Goal: Information Seeking & Learning: Learn about a topic

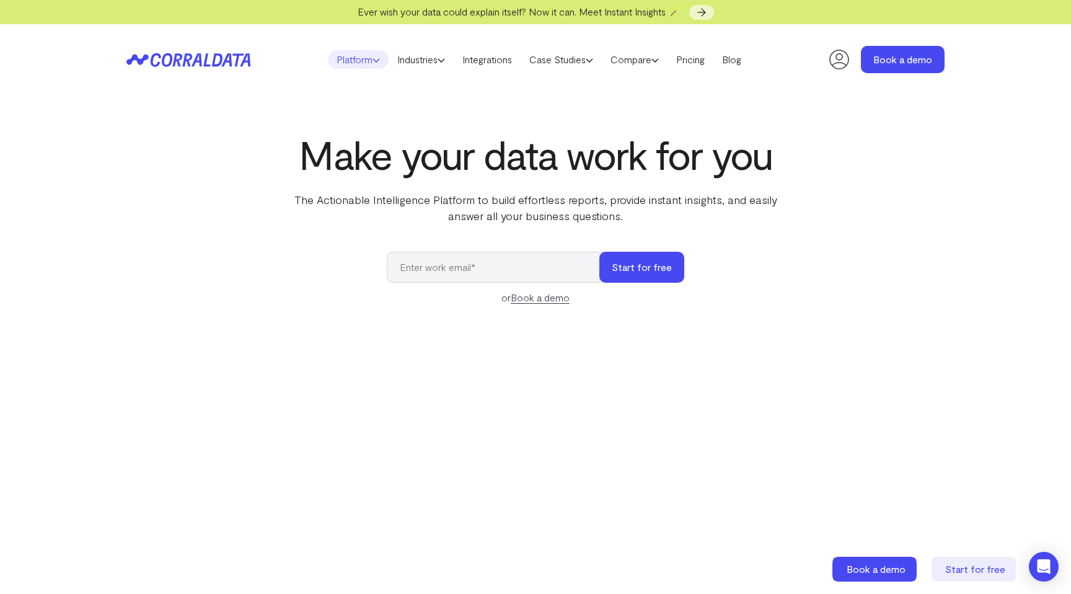
click at [363, 56] on link "Platform" at bounding box center [358, 59] width 61 height 19
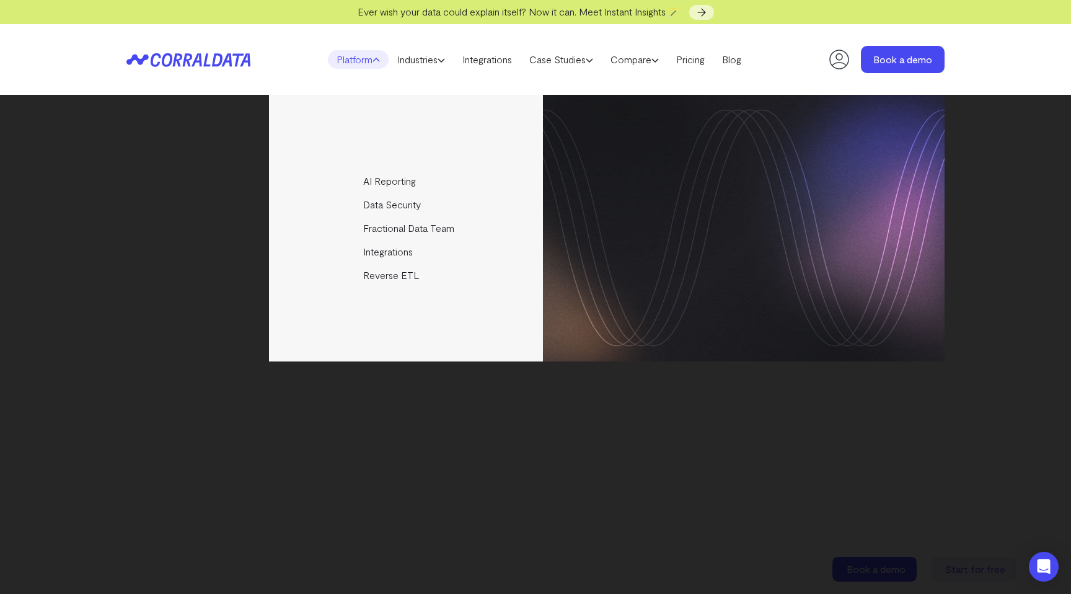
click at [781, 33] on header "Platform AI Reporting Use AI to effortlessly answer any business questions from…" at bounding box center [535, 59] width 818 height 71
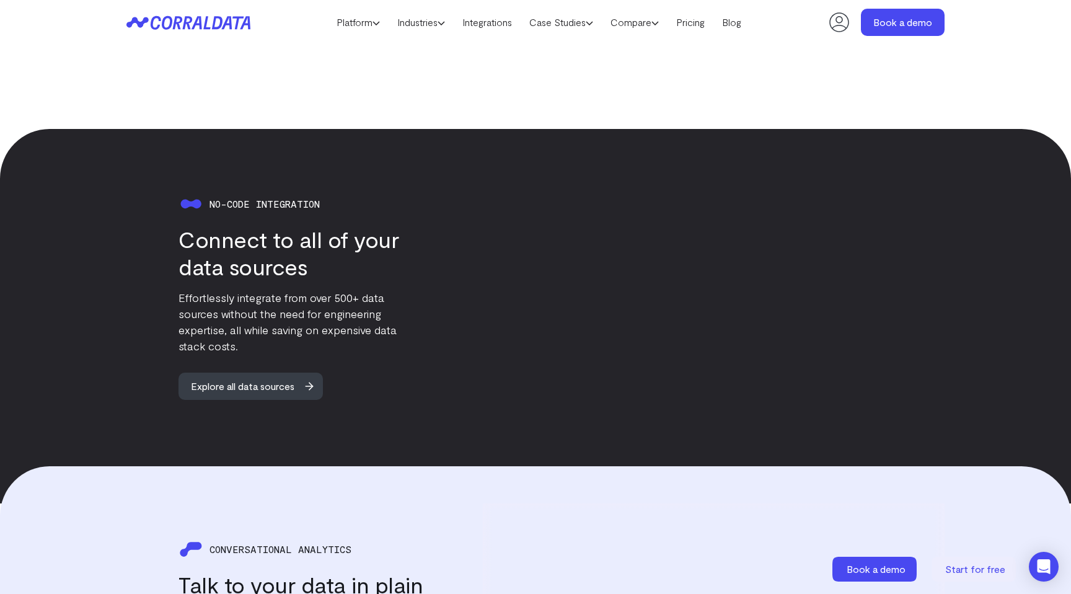
scroll to position [1197, 0]
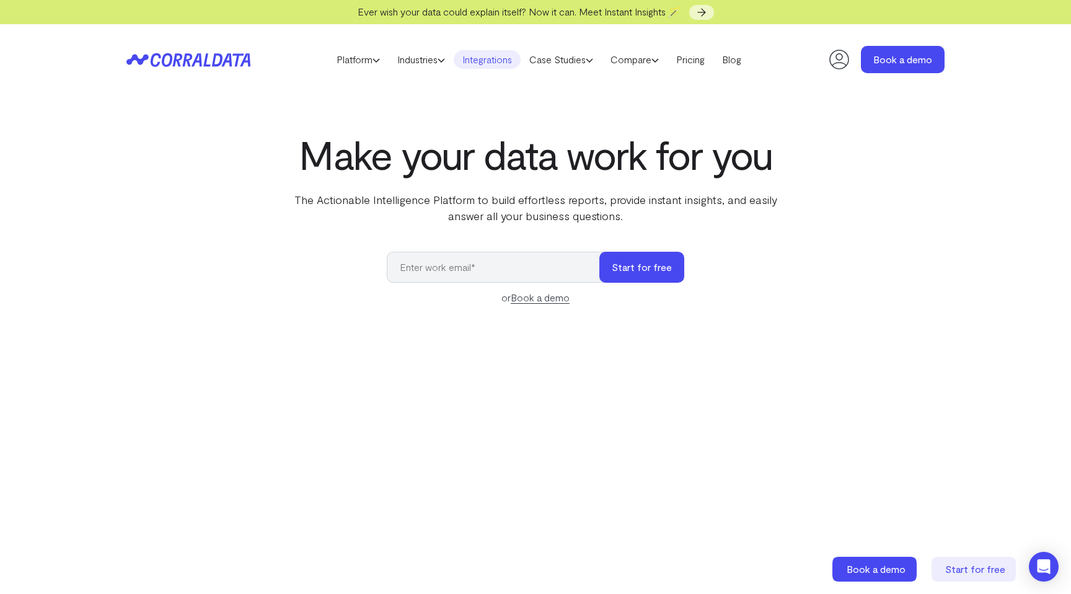
click at [496, 59] on link "Integrations" at bounding box center [487, 59] width 67 height 19
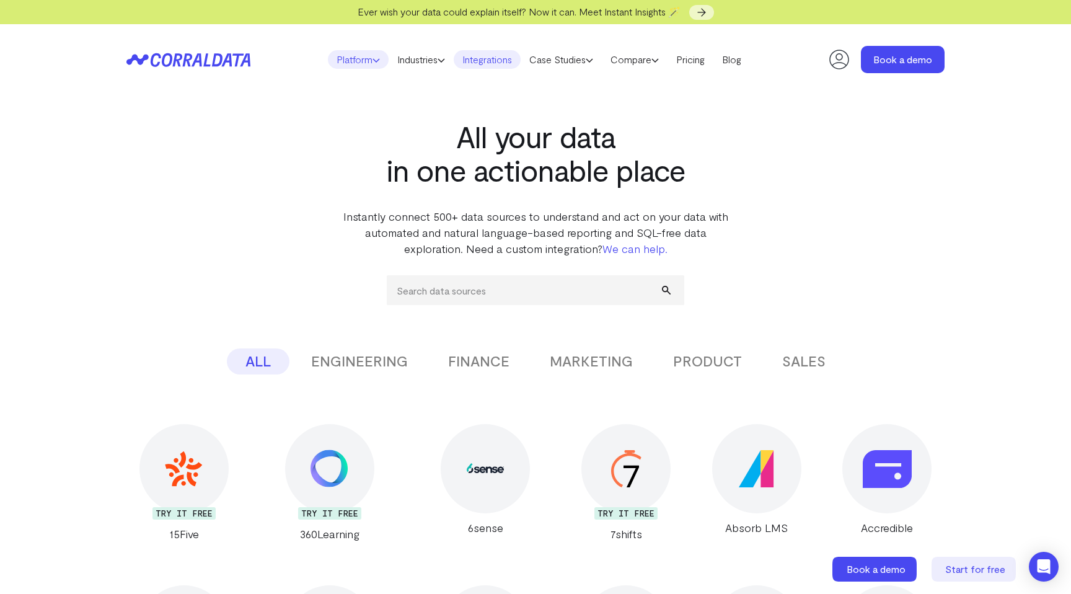
click at [368, 51] on link "Platform" at bounding box center [358, 59] width 61 height 19
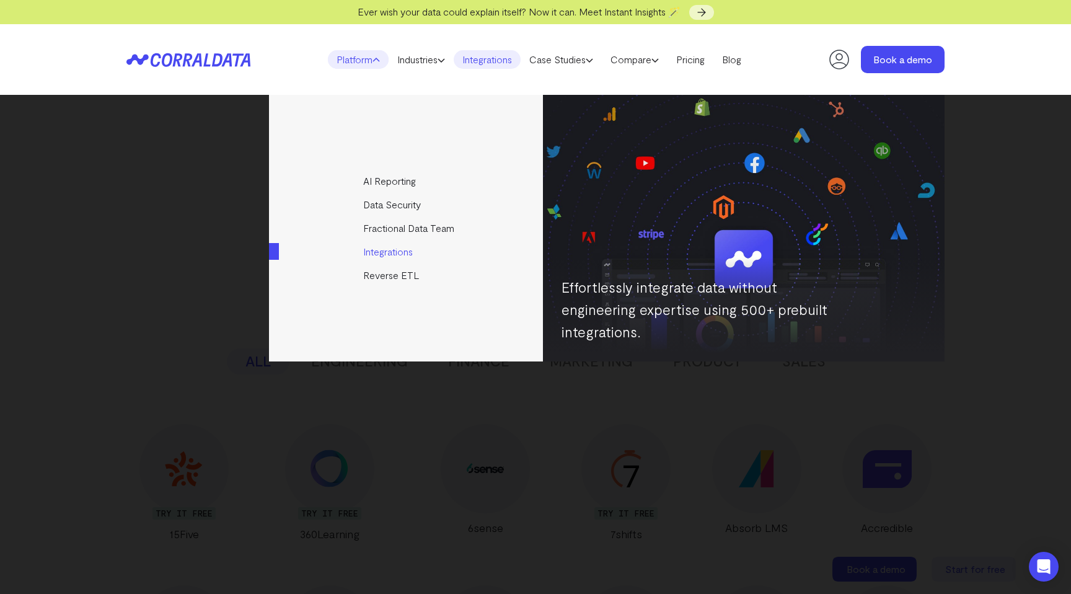
click at [403, 250] on link "Integrations" at bounding box center [407, 252] width 276 height 24
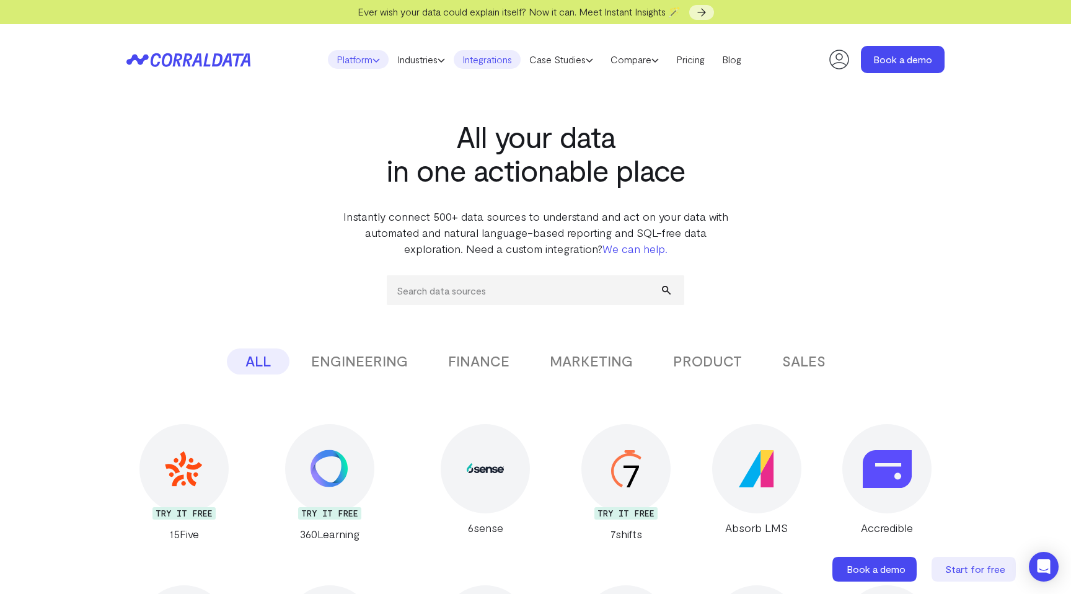
click at [357, 64] on link "Platform" at bounding box center [358, 59] width 61 height 19
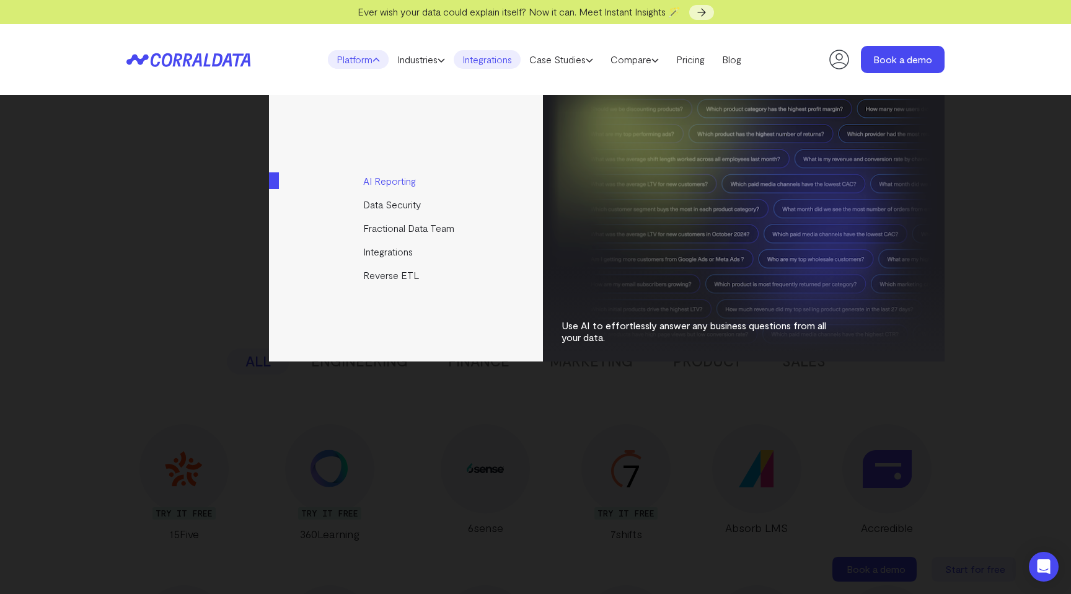
click at [410, 178] on link "AI Reporting" at bounding box center [407, 181] width 276 height 24
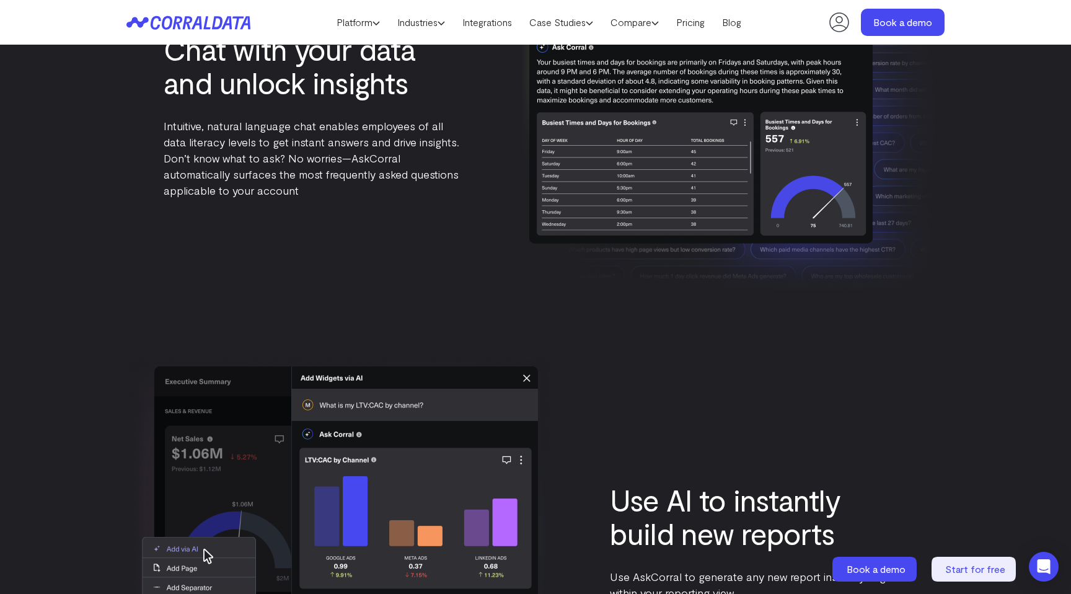
scroll to position [1374, 0]
